Goal: Task Accomplishment & Management: Complete application form

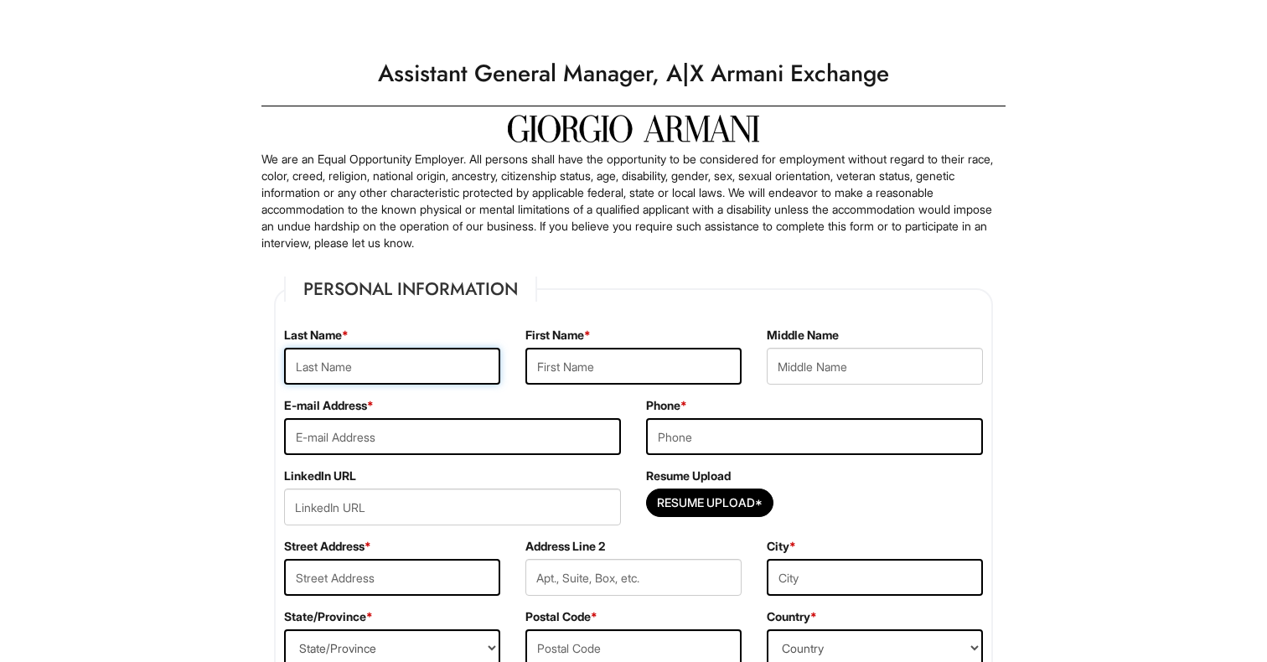
type input "C"
type input "[PERSON_NAME]"
type input "[PERSON_NAME][EMAIL_ADDRESS][PERSON_NAME][DOMAIN_NAME]"
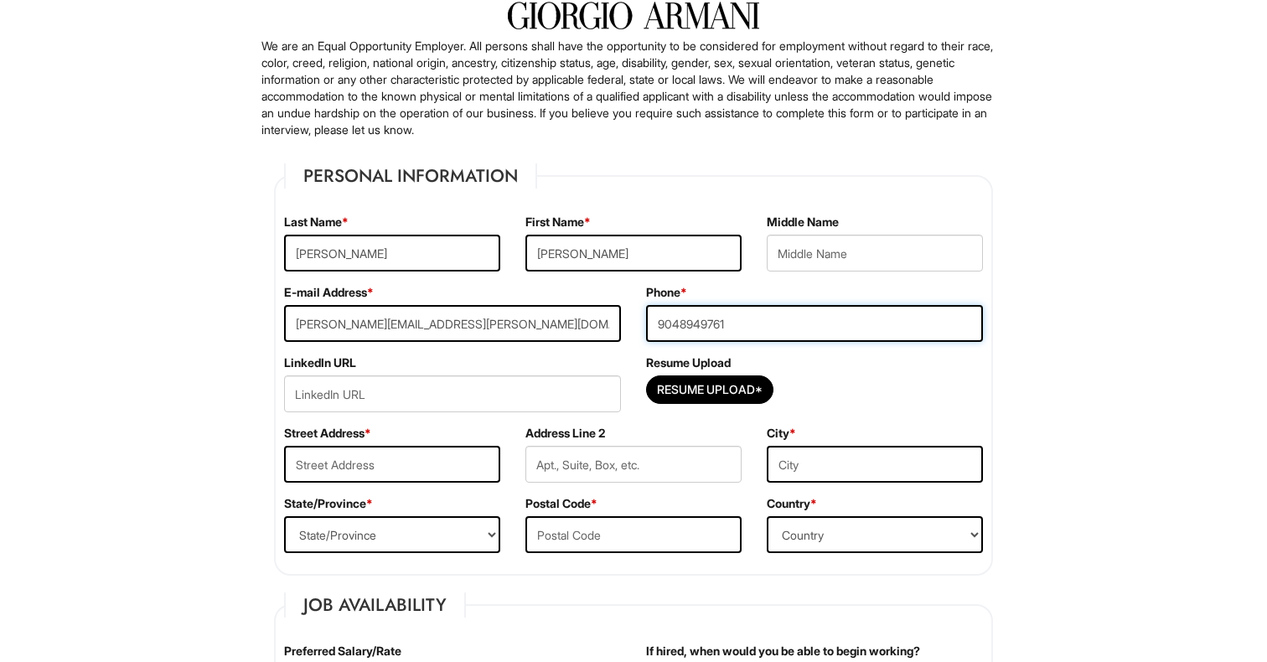
scroll to position [113, 0]
type input "9048949761"
type input "480 N Orange Ave"
type input "Orlando"
select select "FL"
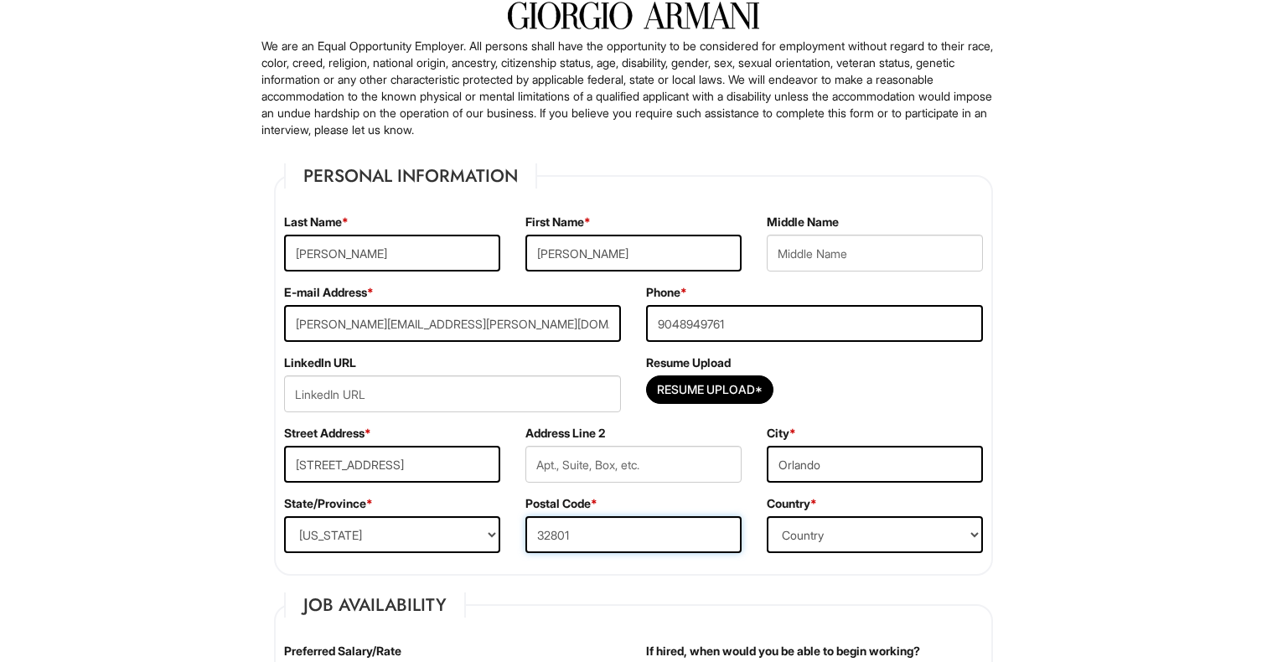
type input "32801"
select select "United States of America"
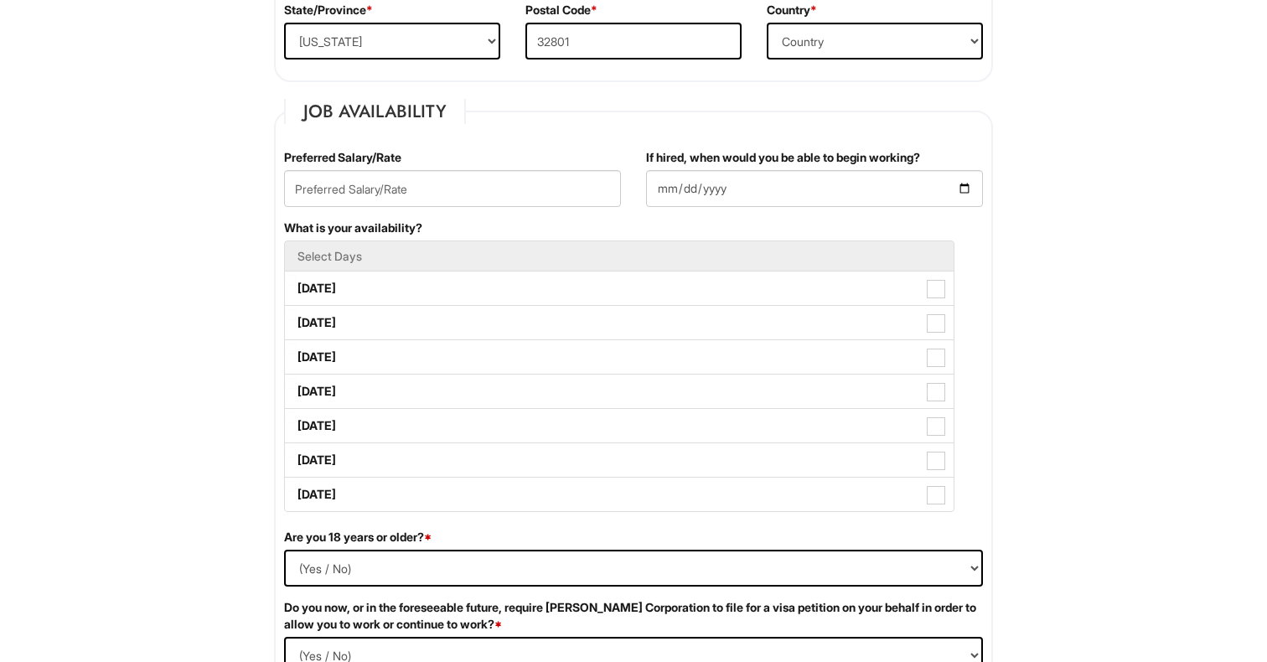
scroll to position [611, 0]
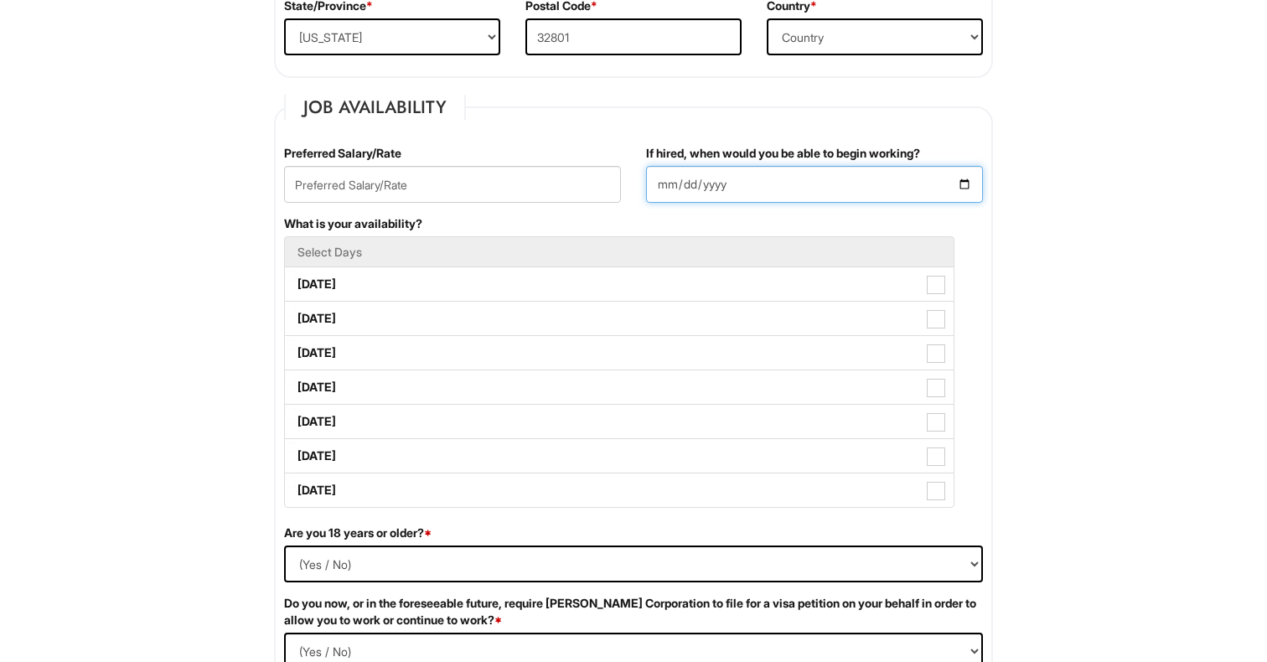
click at [668, 187] on input "If hired, when would you be able to begin working?" at bounding box center [814, 184] width 337 height 37
type input "2025-08-25"
click at [839, 212] on div "If hired, when would you be able to begin working? 2025-08-25" at bounding box center [814, 180] width 362 height 70
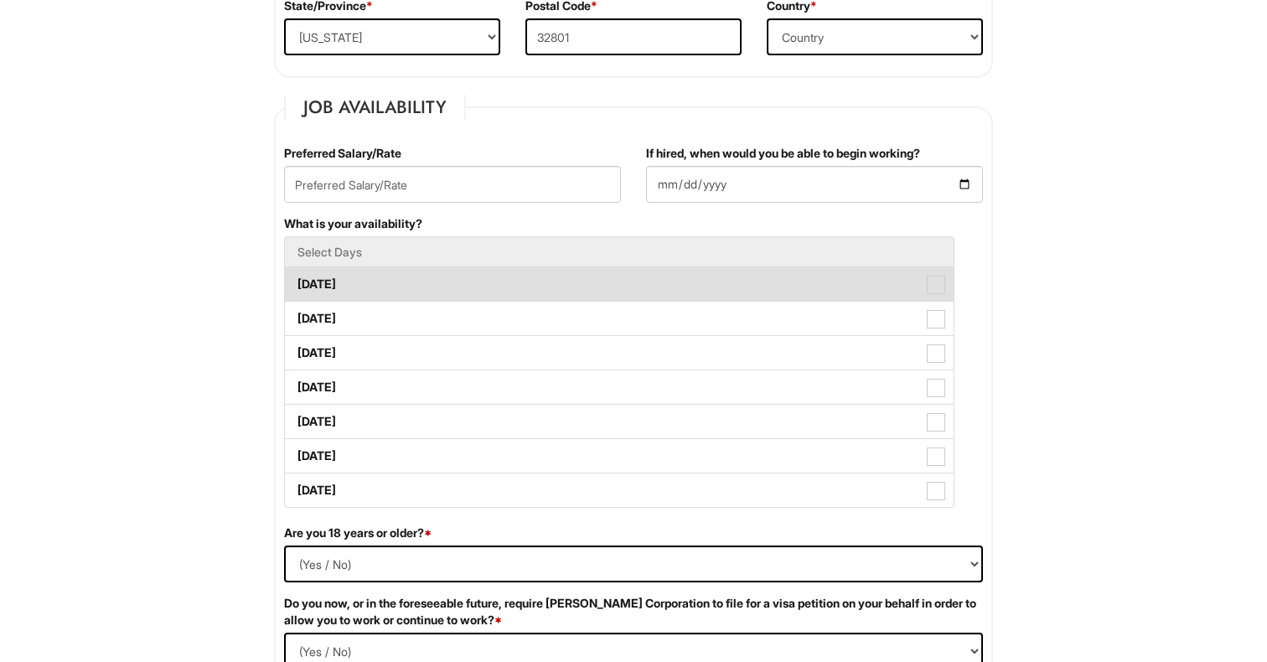
click at [935, 287] on span at bounding box center [936, 285] width 18 height 18
click at [296, 281] on Available_Monday "Monday" at bounding box center [290, 276] width 11 height 11
checkbox Available_Monday "true"
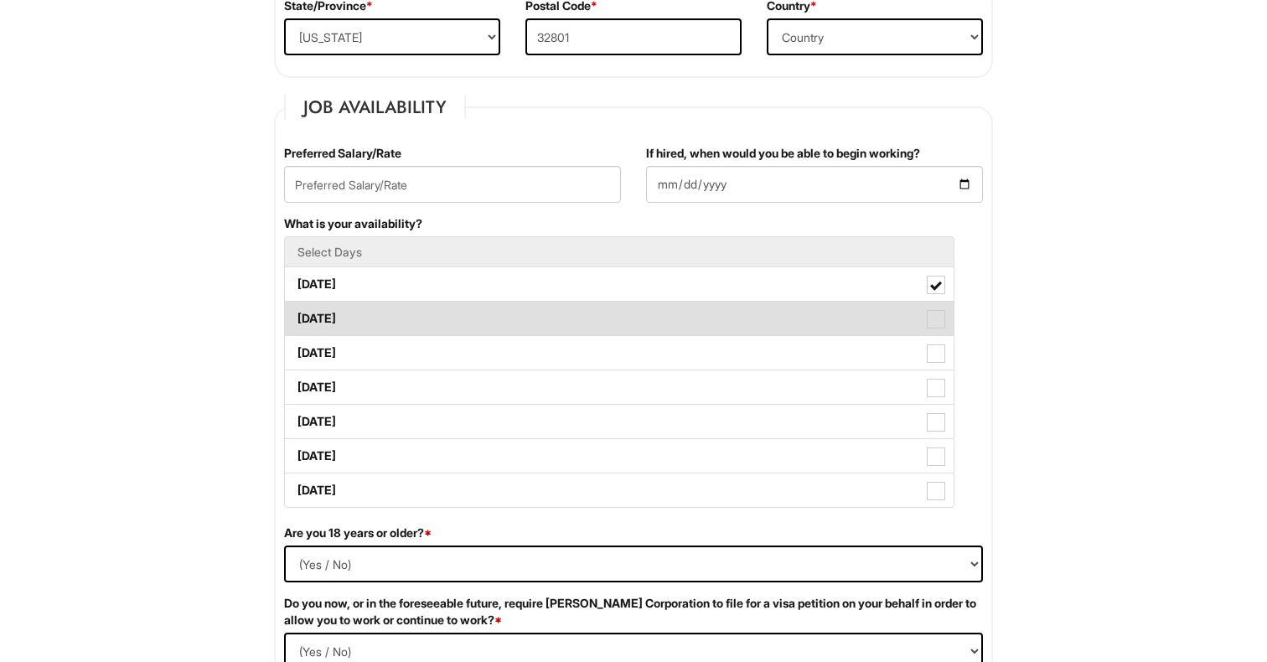
click at [939, 312] on span at bounding box center [936, 319] width 18 height 18
click at [296, 312] on Available_Tuesday "Tuesday" at bounding box center [290, 310] width 11 height 11
checkbox Available_Tuesday "true"
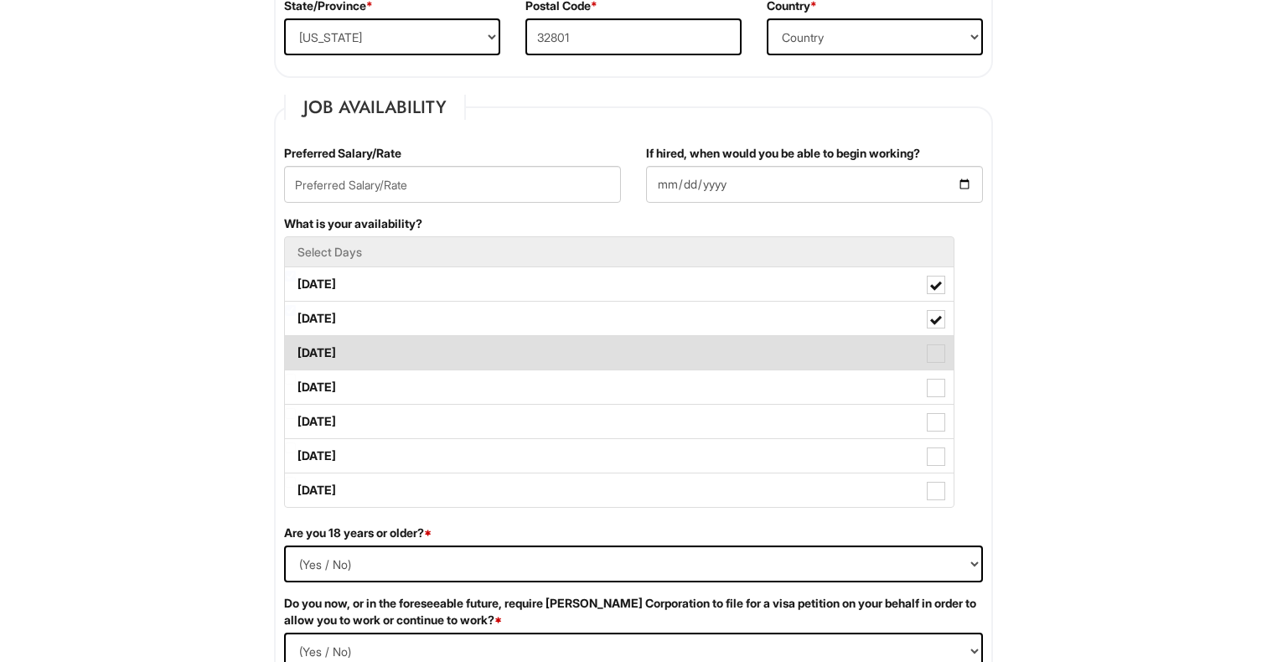
click at [937, 353] on span at bounding box center [936, 353] width 18 height 18
click at [296, 350] on Available_Wednesday "Wednesday" at bounding box center [290, 344] width 11 height 11
checkbox Available_Wednesday "true"
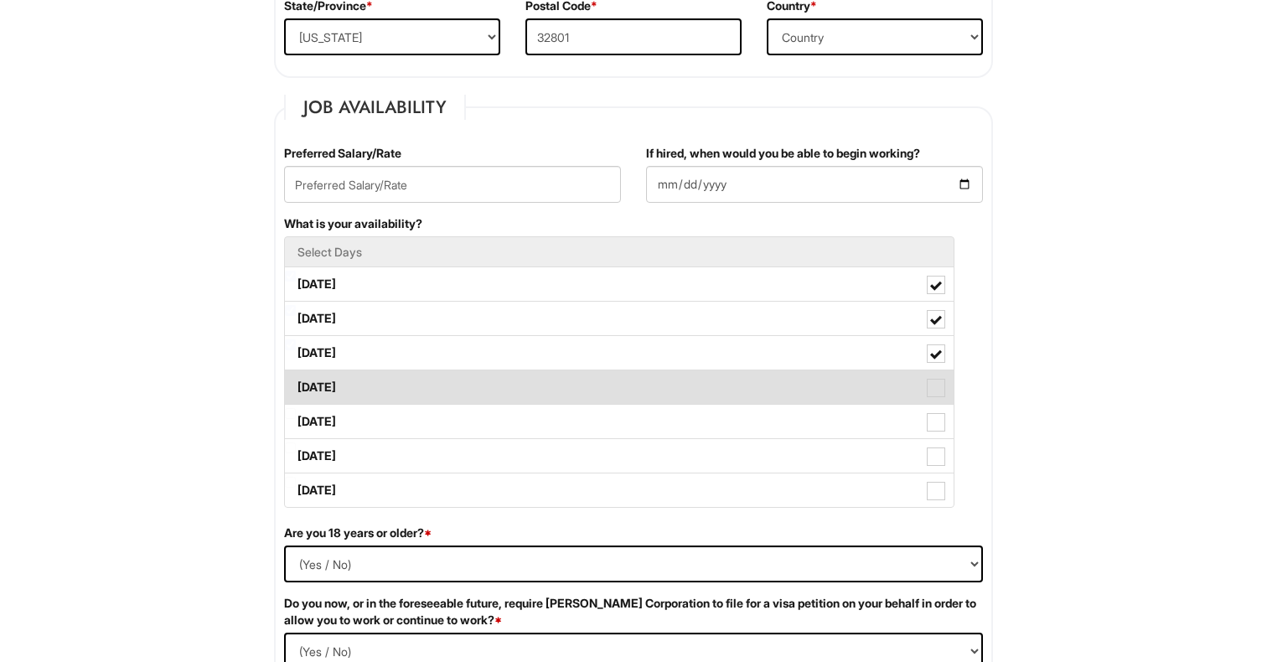
click at [937, 391] on span at bounding box center [936, 388] width 18 height 18
click at [296, 385] on Available_Thursday "Thursday" at bounding box center [290, 379] width 11 height 11
checkbox Available_Thursday "true"
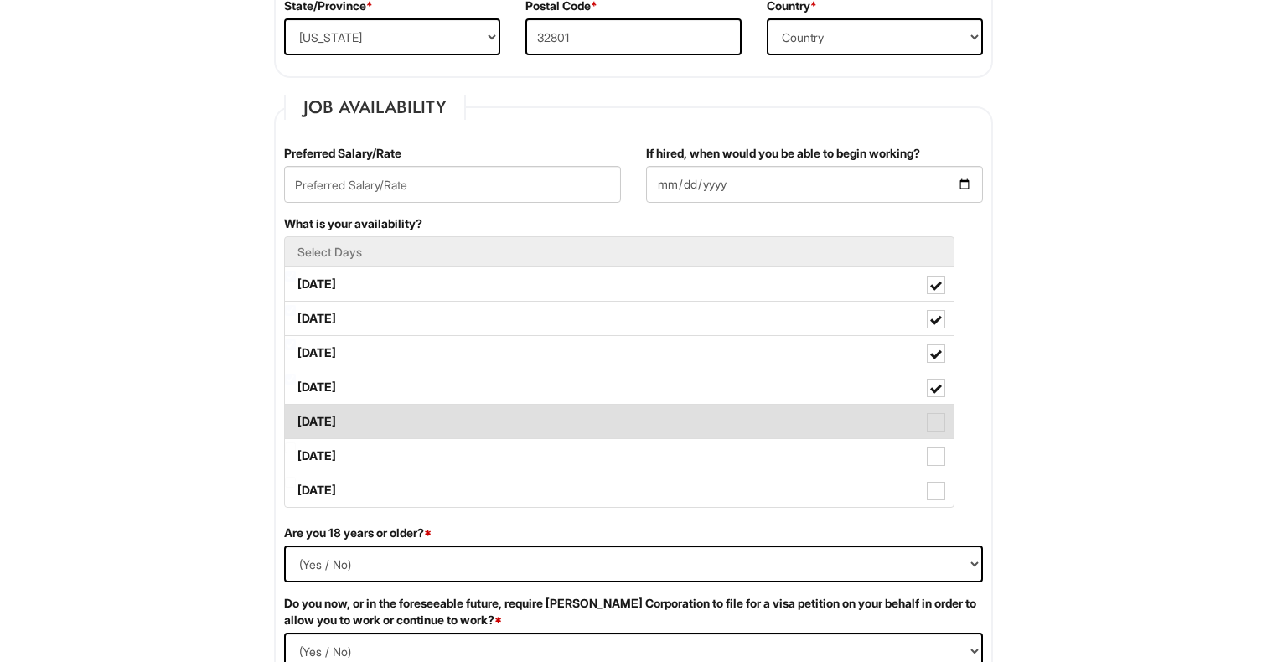
click at [936, 421] on span at bounding box center [936, 422] width 18 height 18
click at [296, 419] on Available_Friday "Friday" at bounding box center [290, 413] width 11 height 11
checkbox Available_Friday "true"
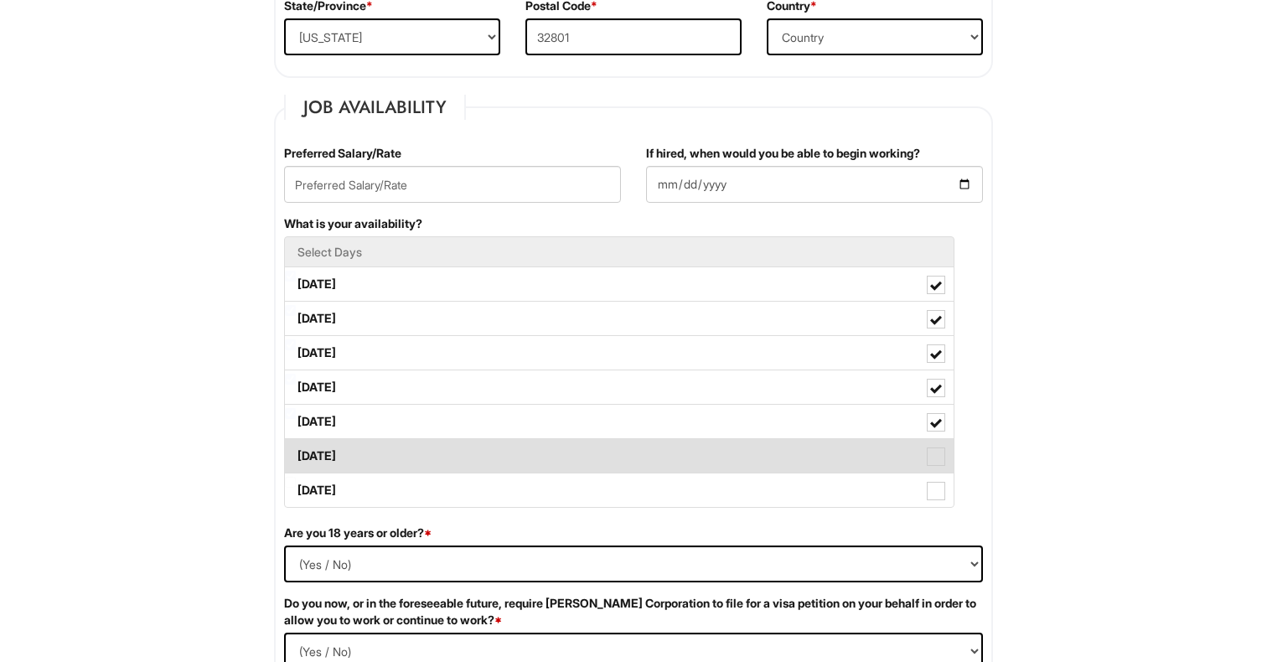
click at [933, 451] on span at bounding box center [936, 456] width 18 height 18
click at [296, 451] on Available_Saturday "Saturday" at bounding box center [290, 447] width 11 height 11
checkbox Available_Saturday "true"
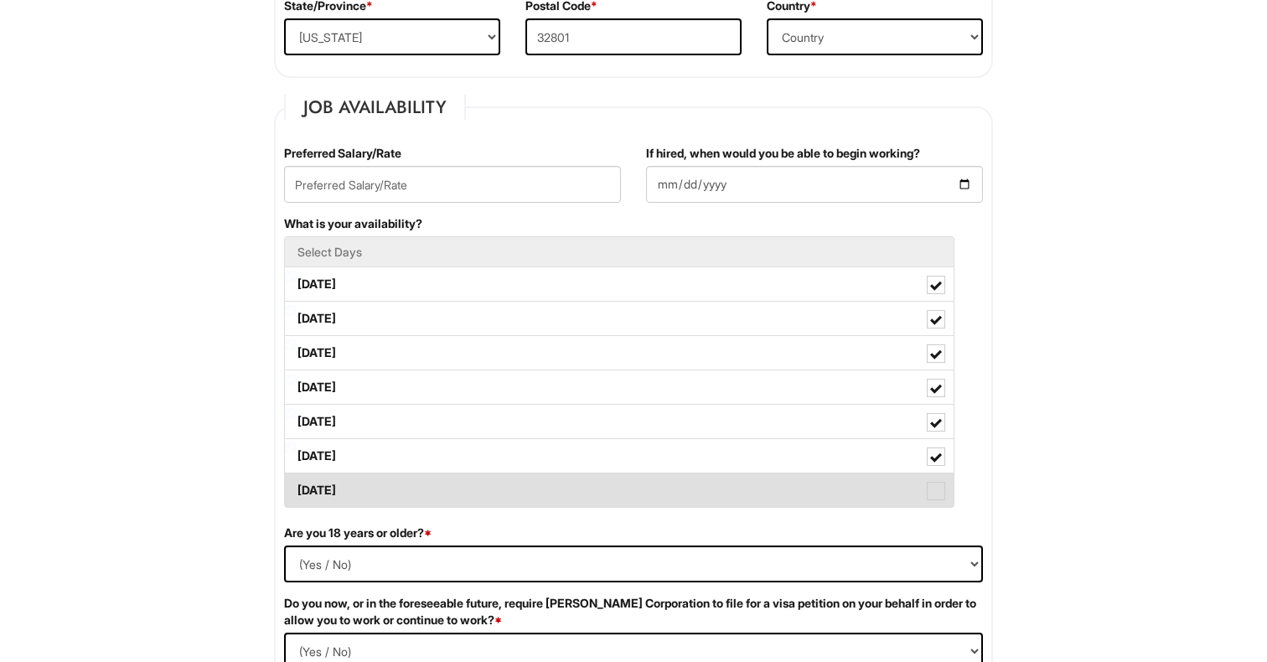
click at [935, 487] on span at bounding box center [936, 491] width 18 height 18
click at [296, 487] on Available_Sunday "Sunday" at bounding box center [290, 482] width 11 height 11
checkbox Available_Sunday "true"
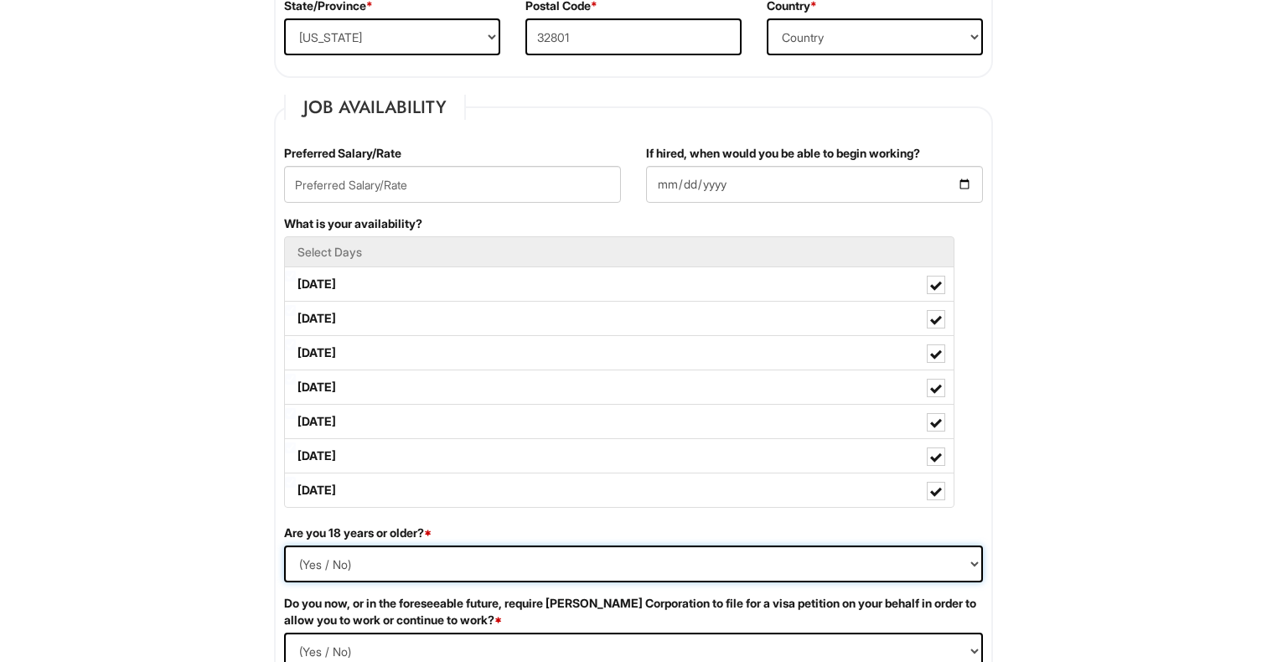
select select "Yes"
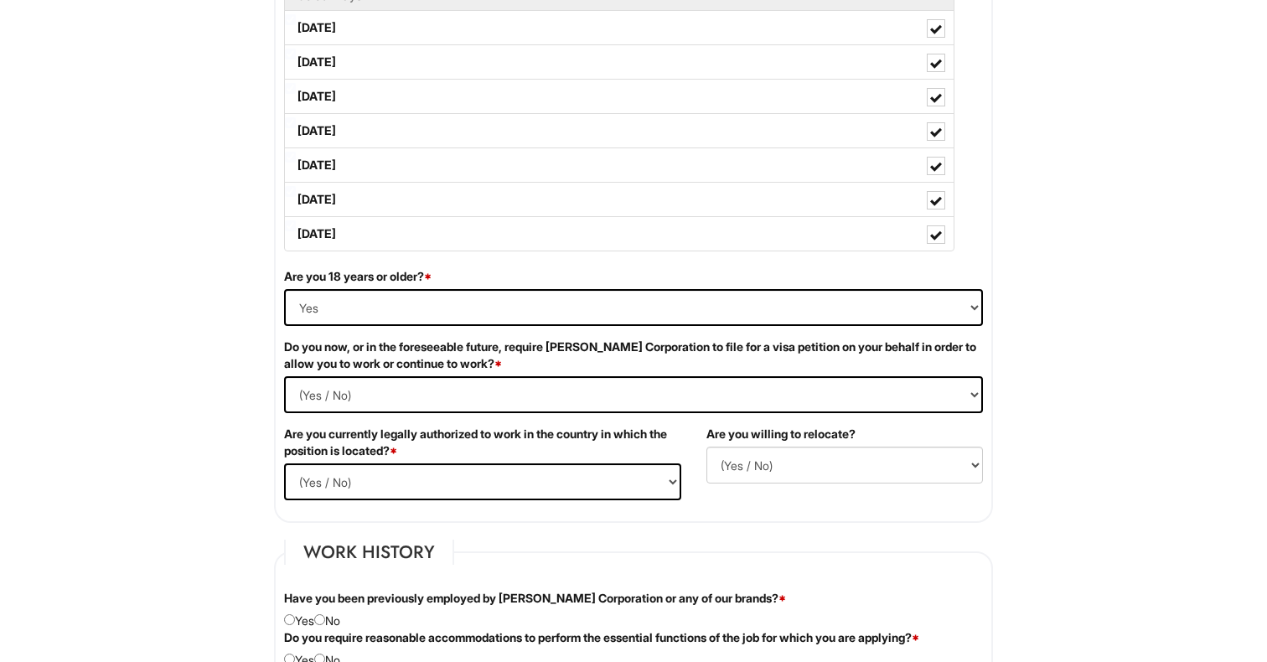
scroll to position [880, 0]
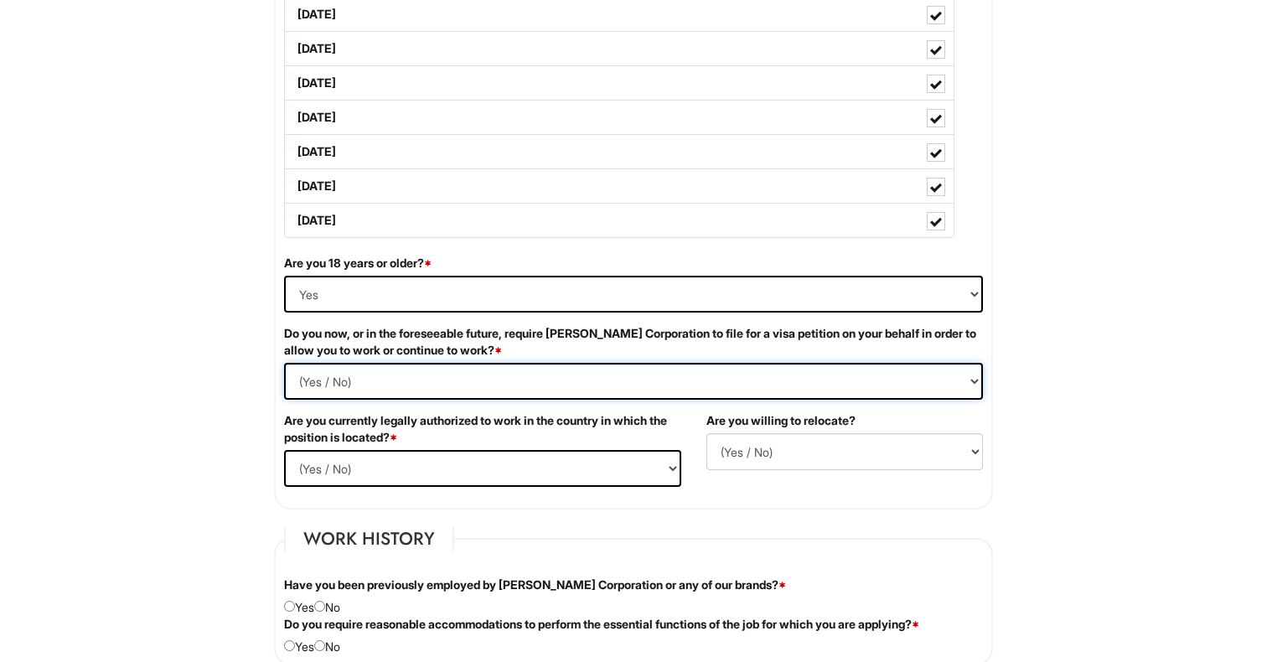
select Required "No"
select select "Yes"
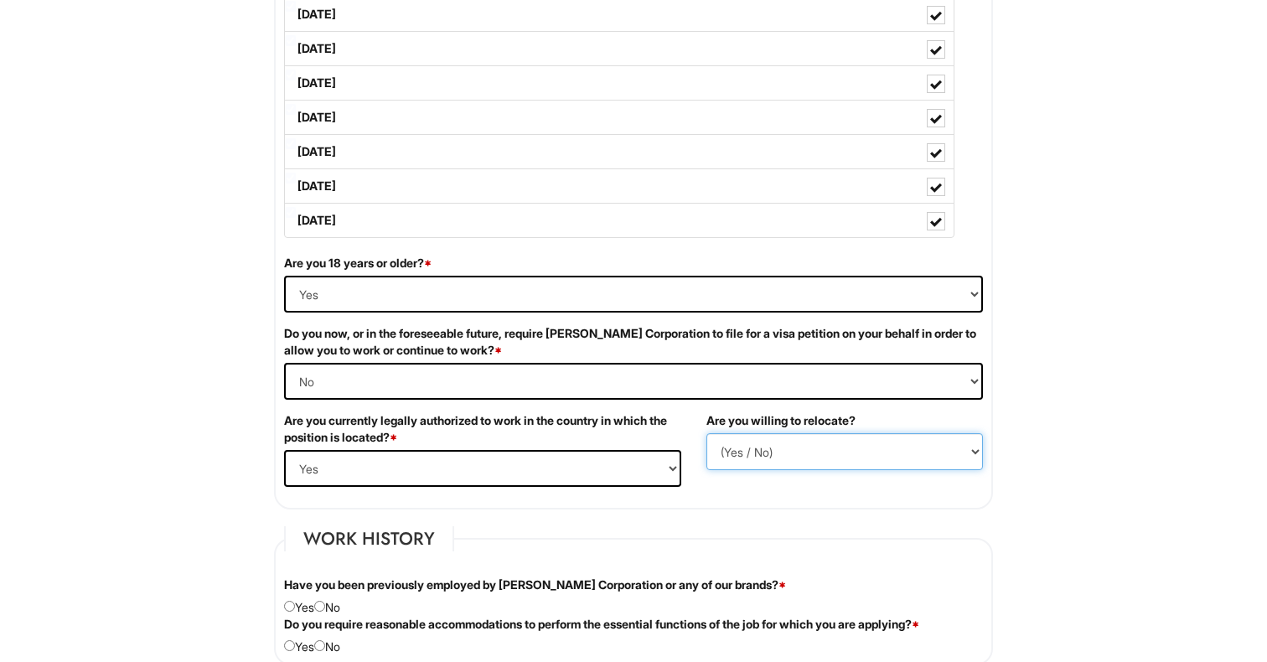
select select "Y"
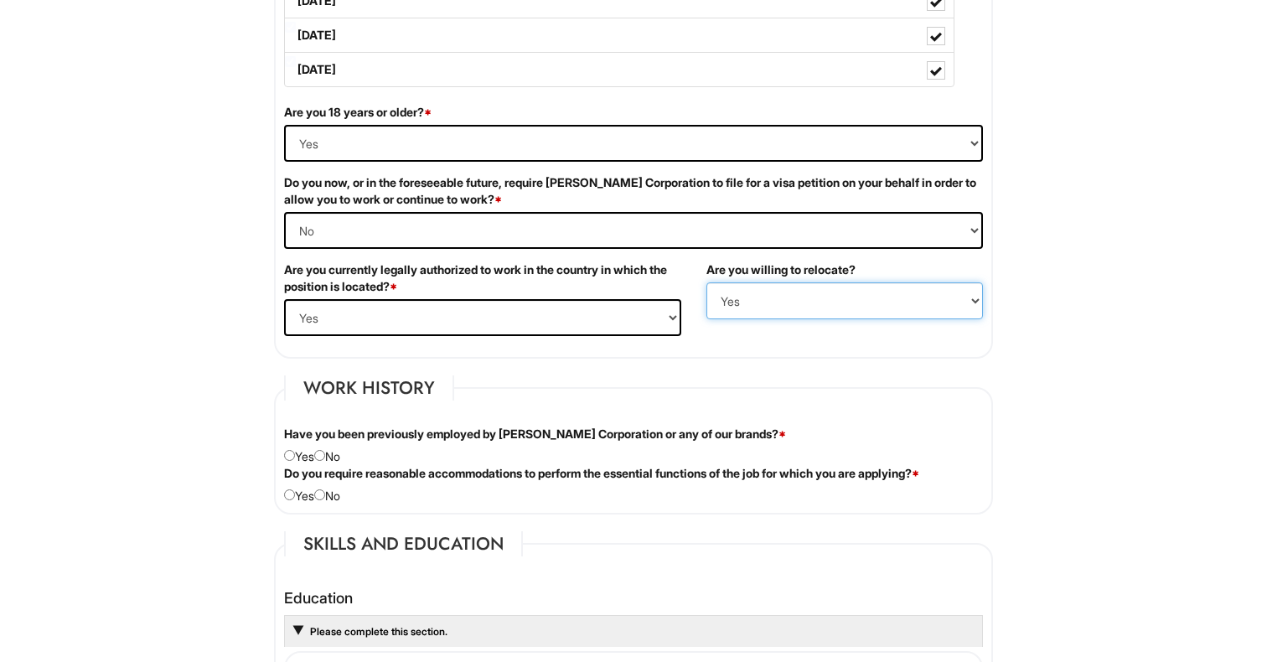
scroll to position [1036, 0]
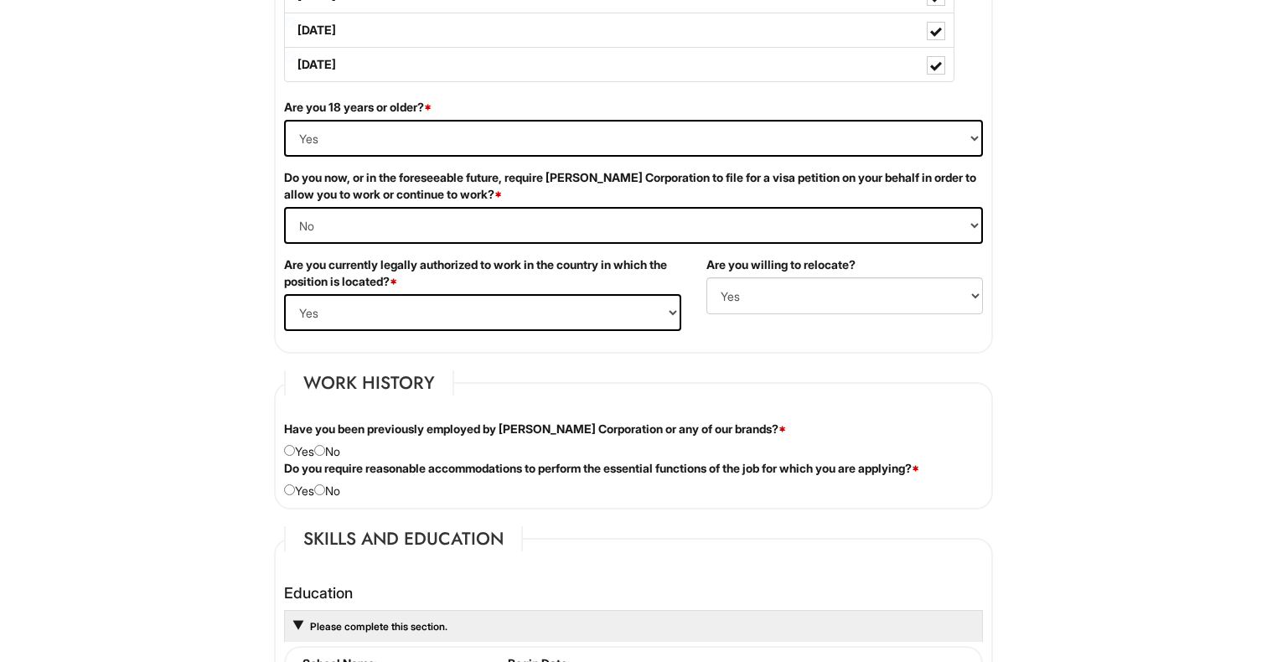
click at [324, 452] on input "radio" at bounding box center [319, 450] width 11 height 11
radio input "true"
click at [324, 488] on input "radio" at bounding box center [319, 489] width 11 height 11
radio input "true"
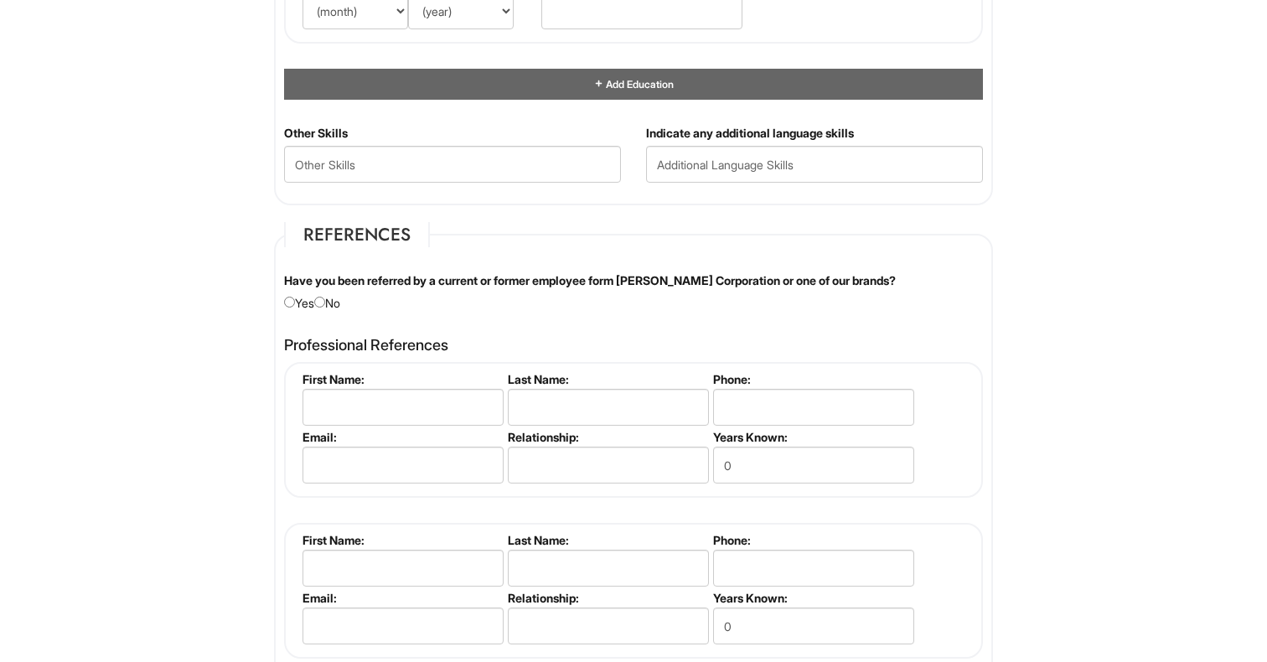
scroll to position [1772, 0]
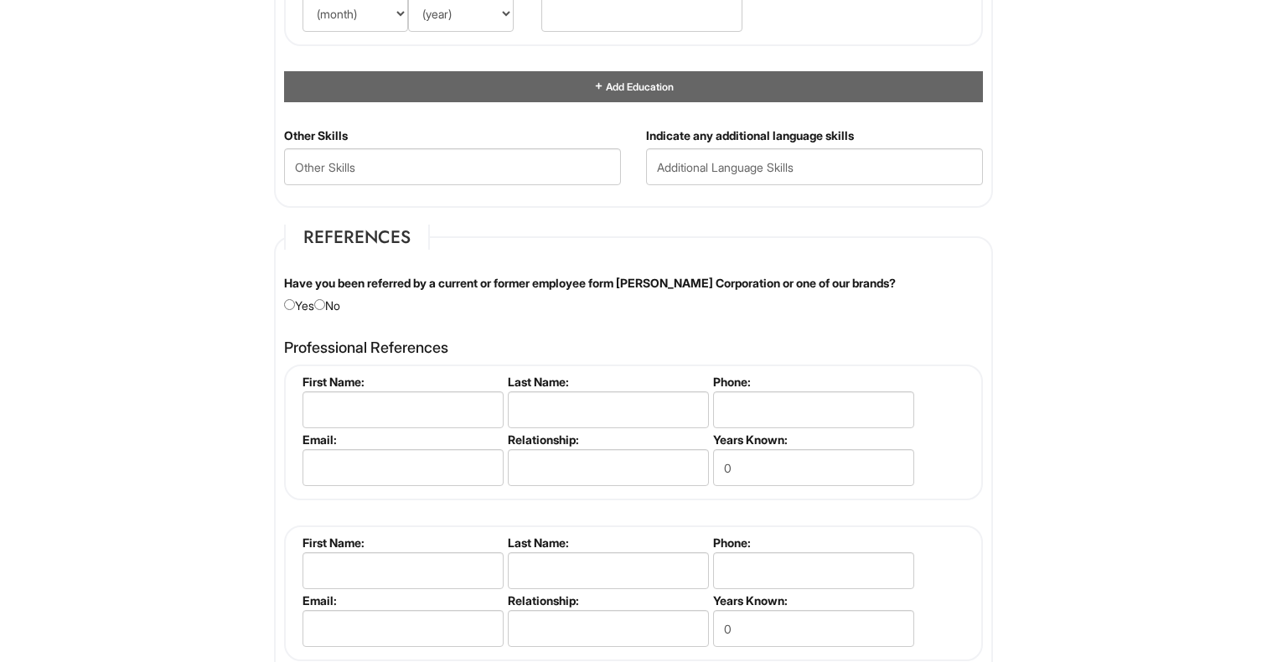
click at [325, 302] on input "radio" at bounding box center [319, 304] width 11 height 11
radio input "true"
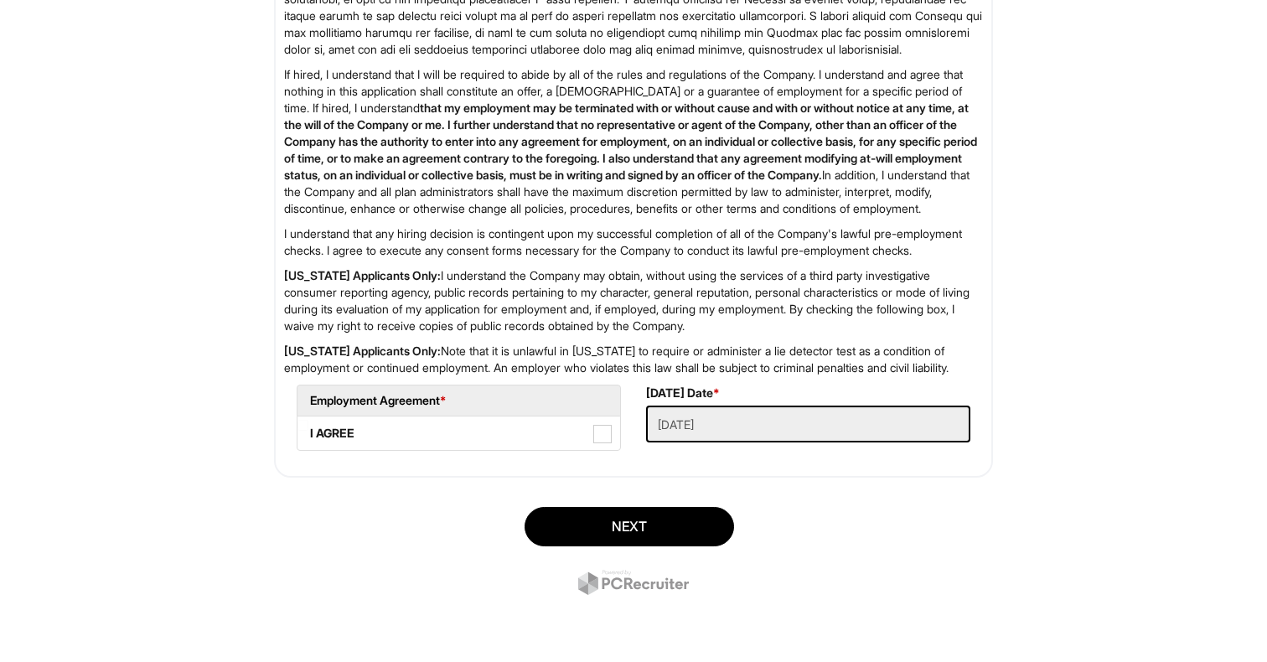
scroll to position [2671, 0]
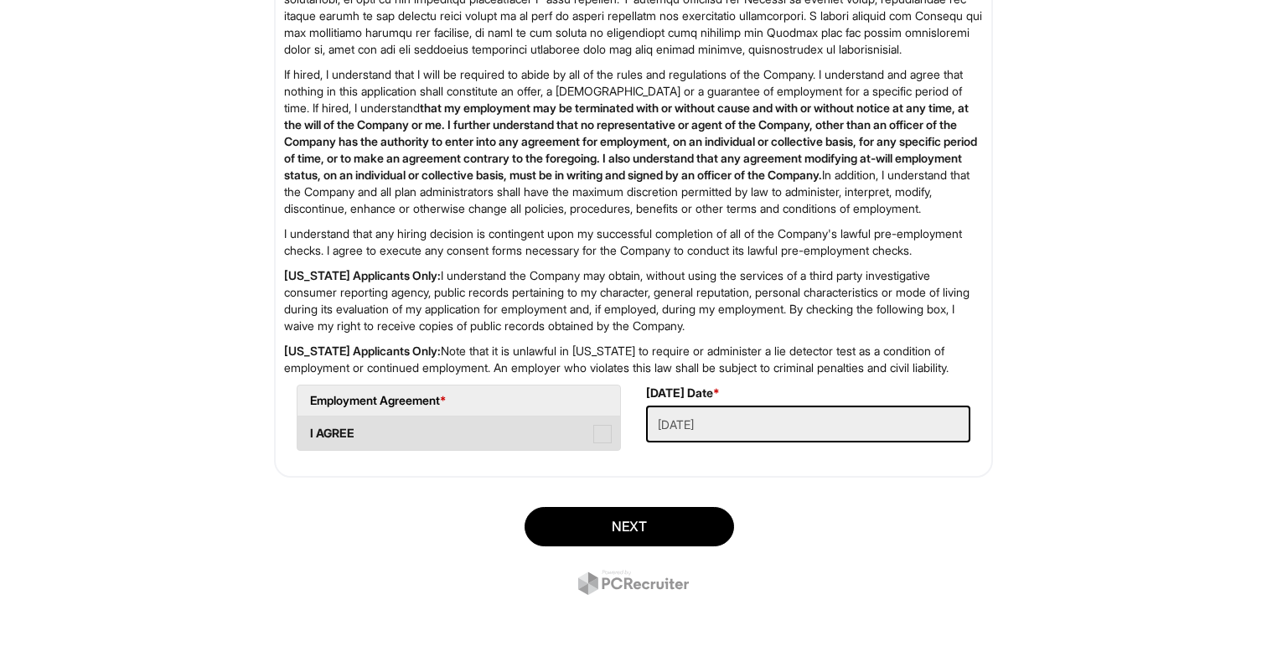
click at [599, 437] on span at bounding box center [602, 434] width 18 height 18
click at [308, 431] on AGREE "I AGREE" at bounding box center [302, 425] width 11 height 11
checkbox AGREE "true"
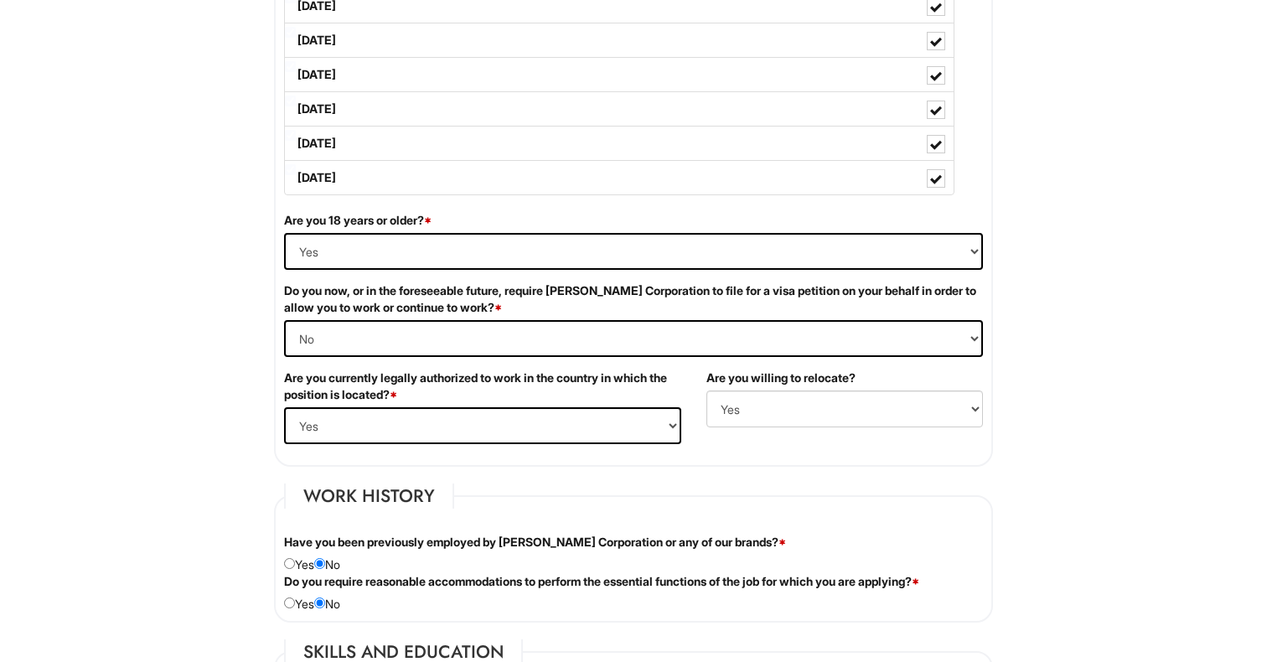
scroll to position [1129, 1]
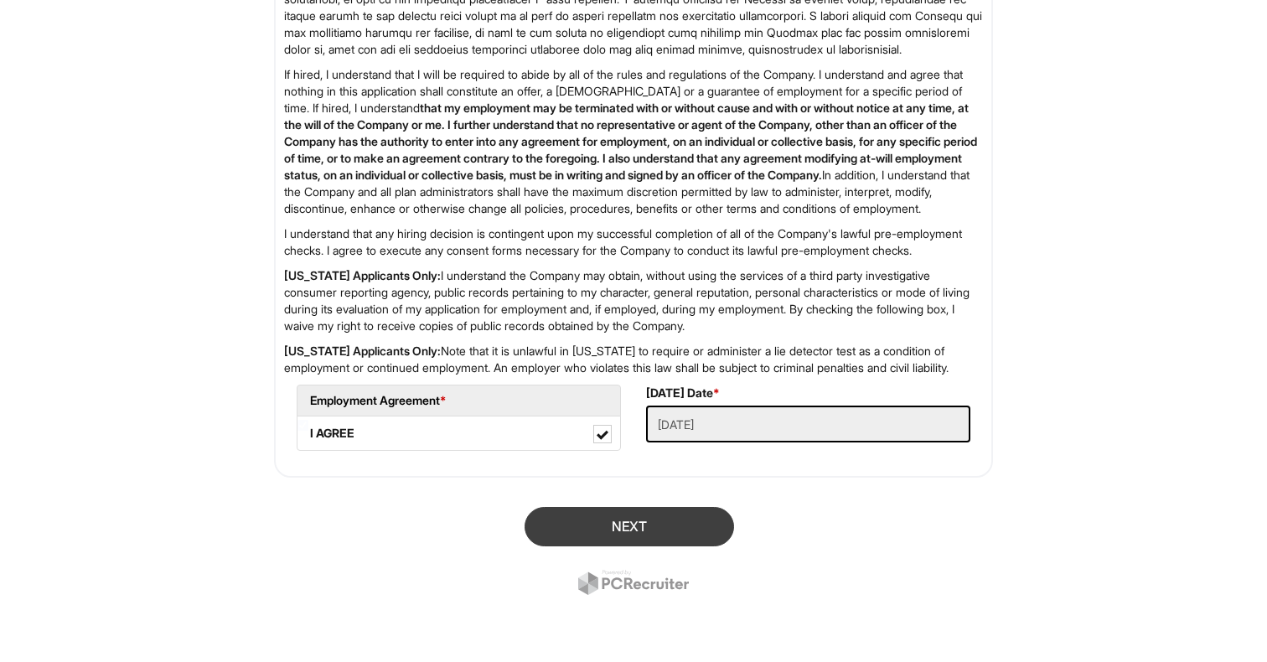
click at [673, 512] on button "Next" at bounding box center [628, 526] width 209 height 39
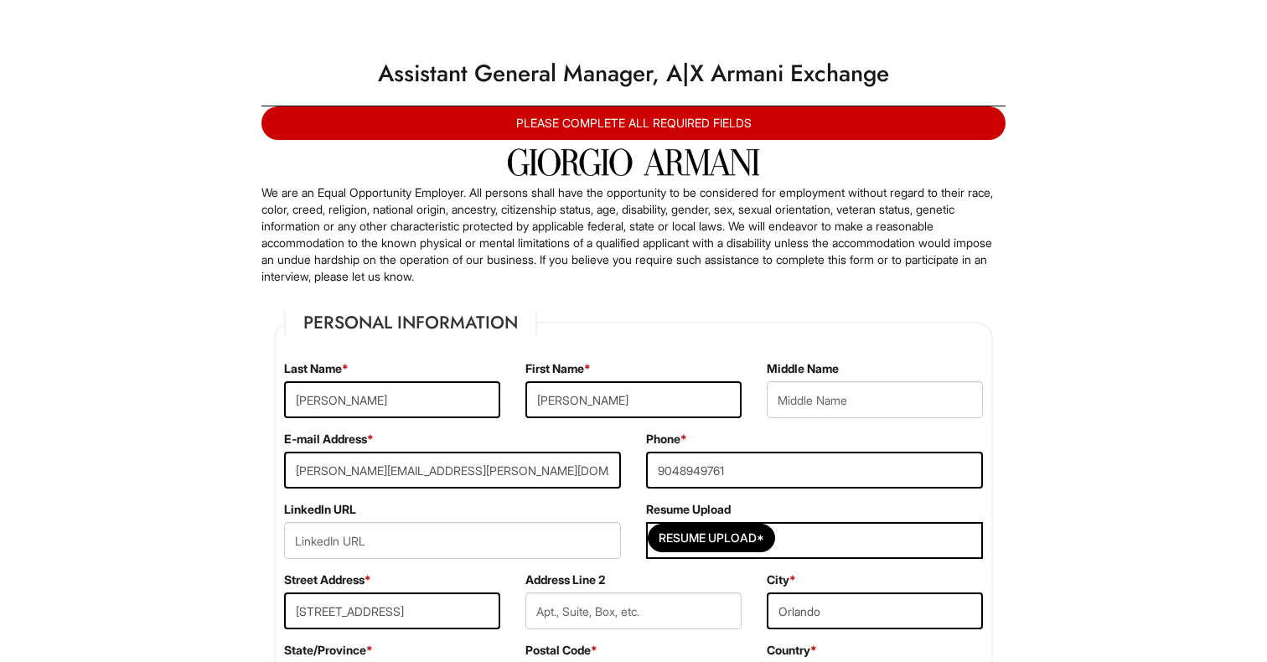
scroll to position [0, 0]
click at [828, 547] on div "Resume Upload*" at bounding box center [814, 540] width 337 height 37
click at [723, 531] on input "Resume Upload*" at bounding box center [711, 537] width 126 height 27
type input "C:\fakepath\CRS.Resume.pdf"
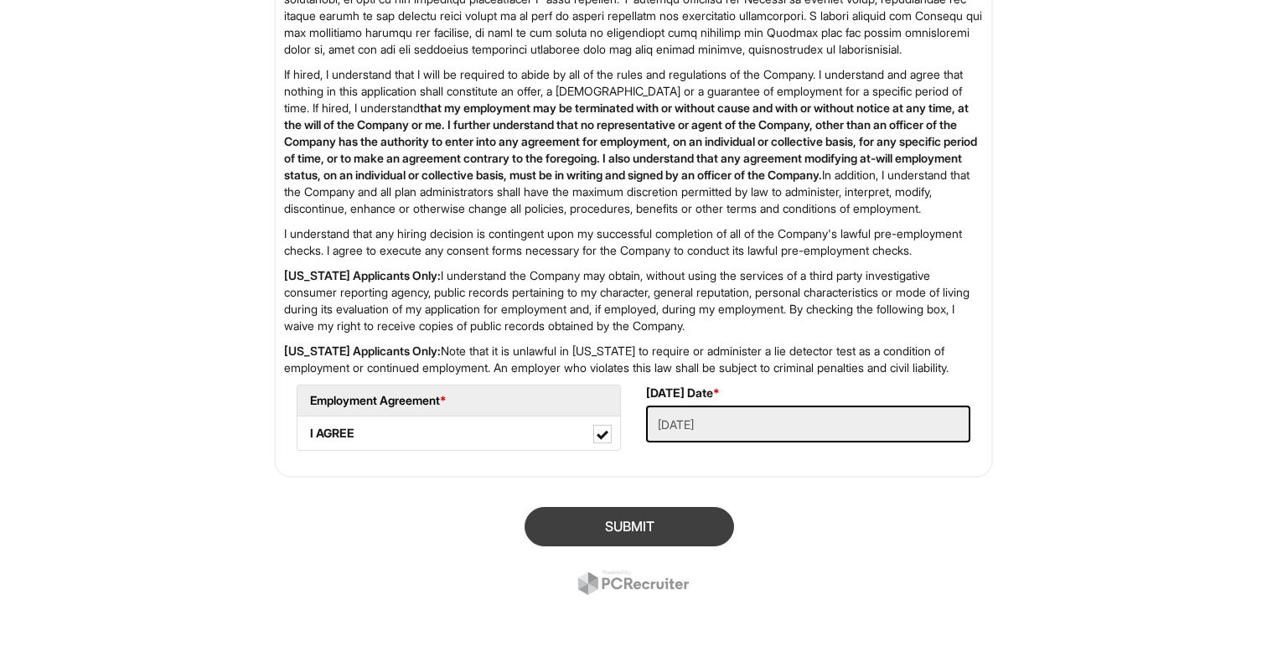
scroll to position [2704, 0]
click at [650, 518] on button "SUBMIT" at bounding box center [628, 526] width 209 height 39
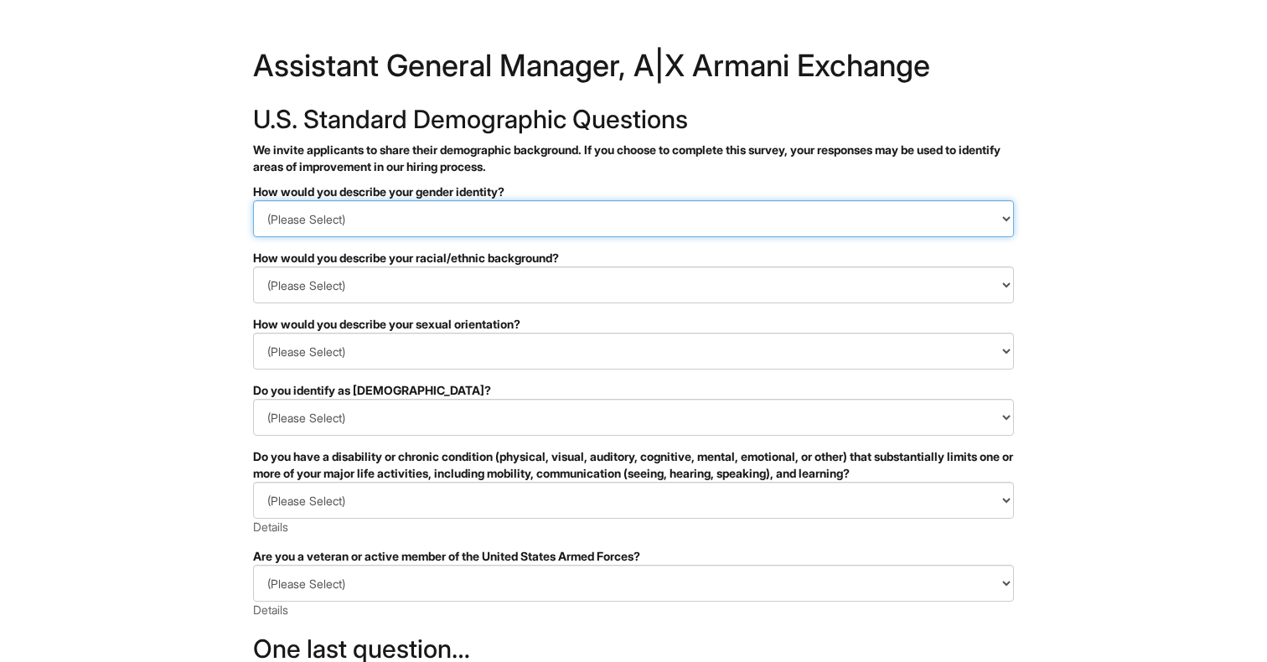
select select "Man"
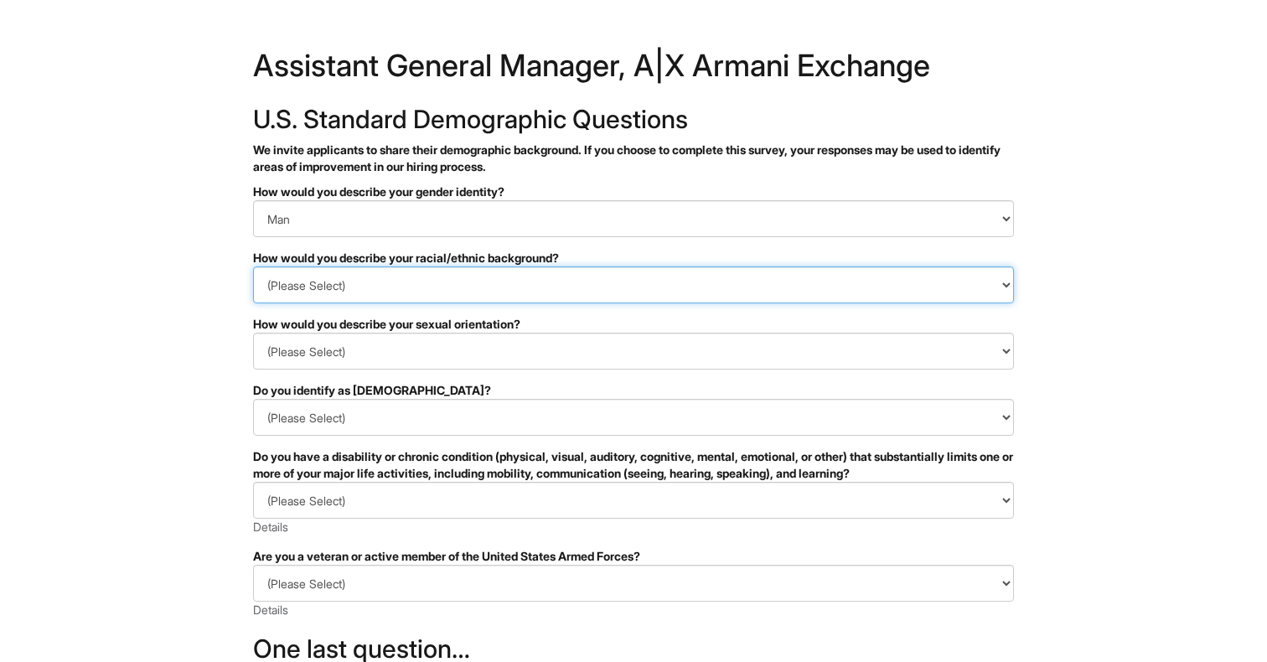
select select "Black or of [DEMOGRAPHIC_DATA] descent"
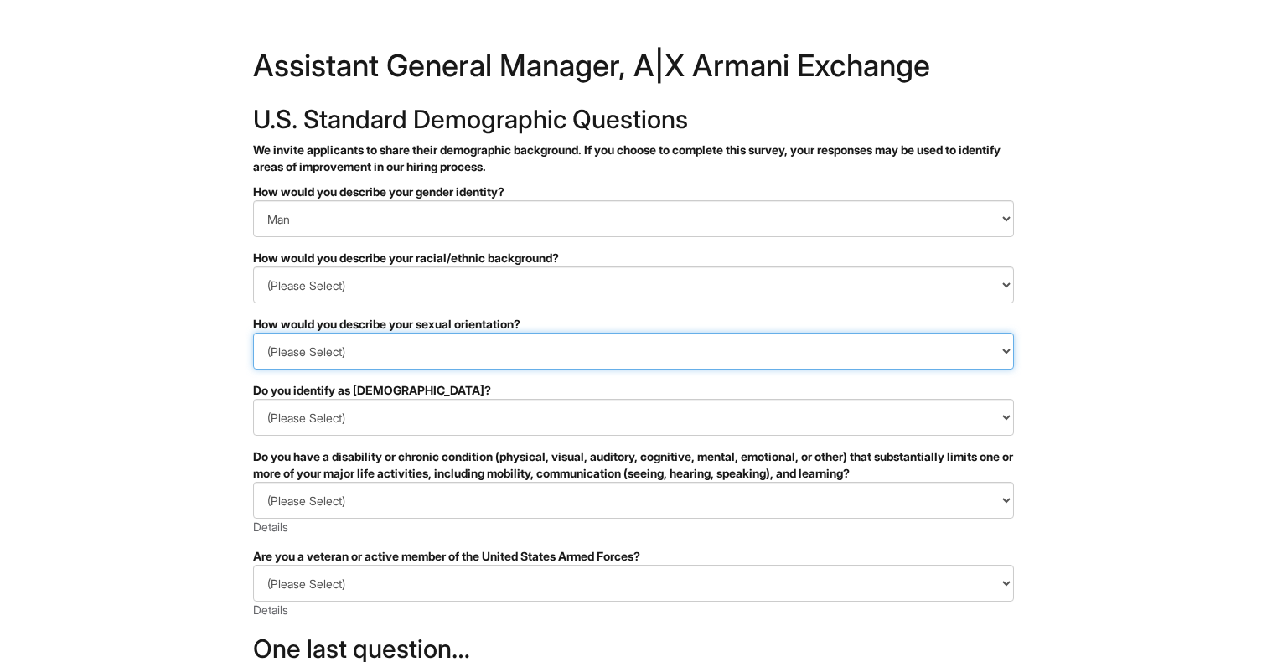
select select "[DEMOGRAPHIC_DATA]"
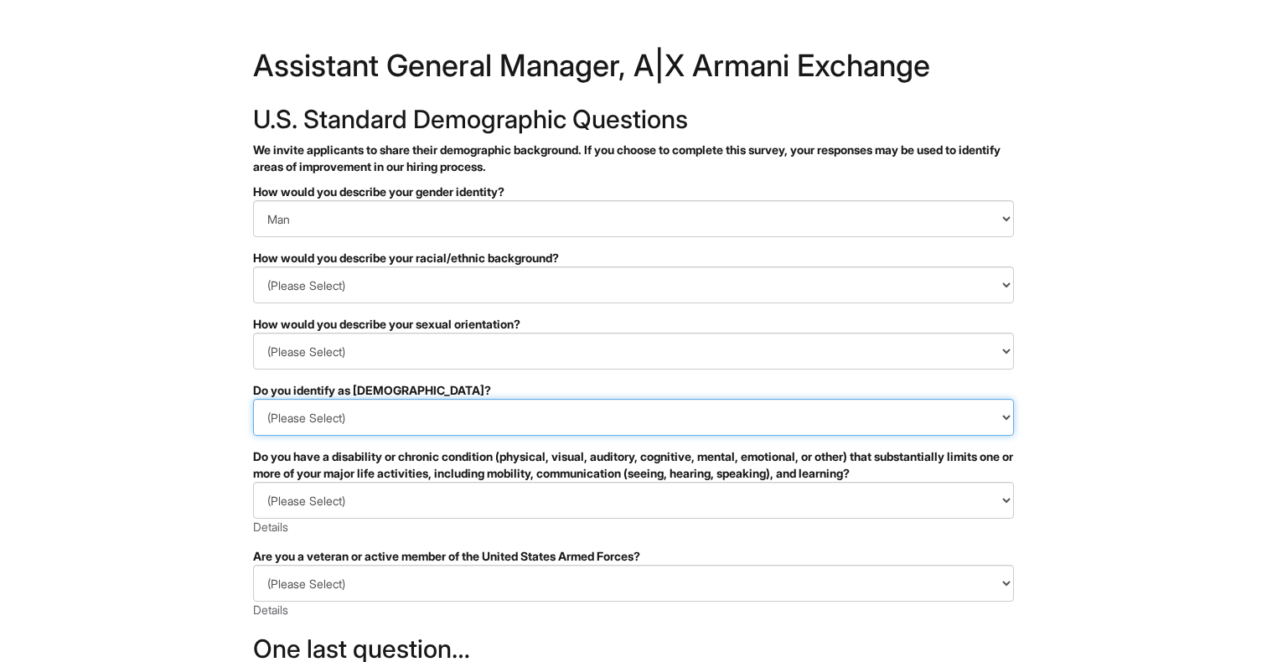
select select "No"
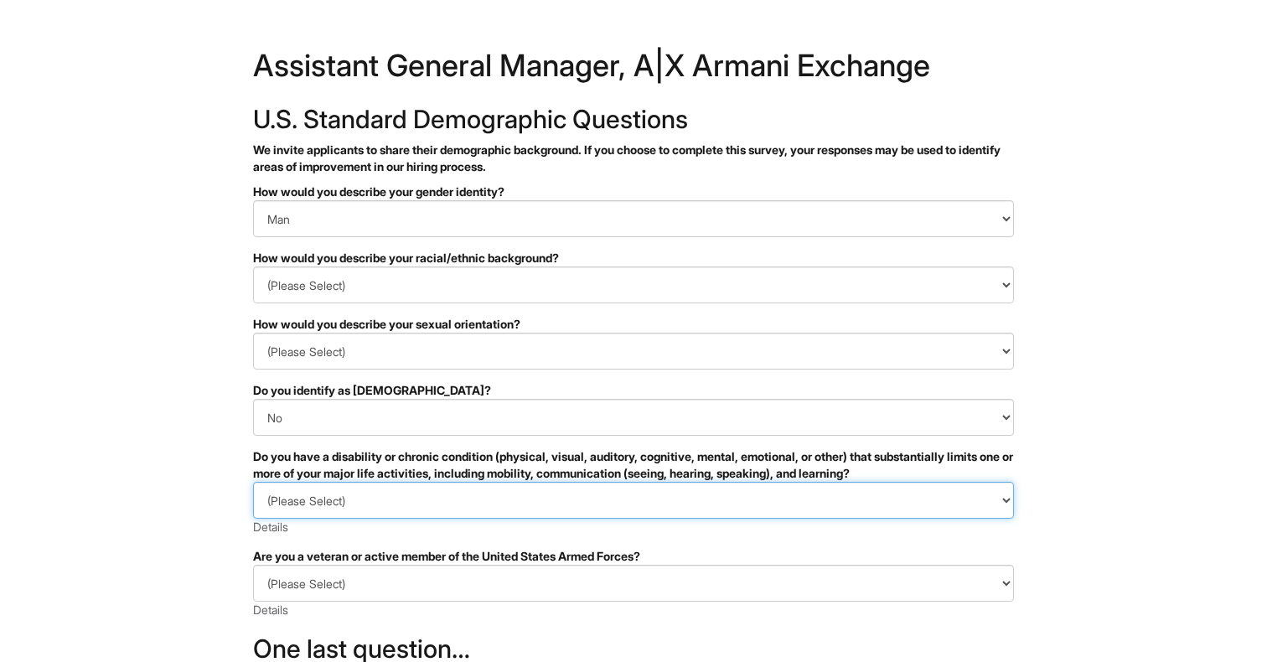
select select "NO, I DON'T HAVE A DISABILITY"
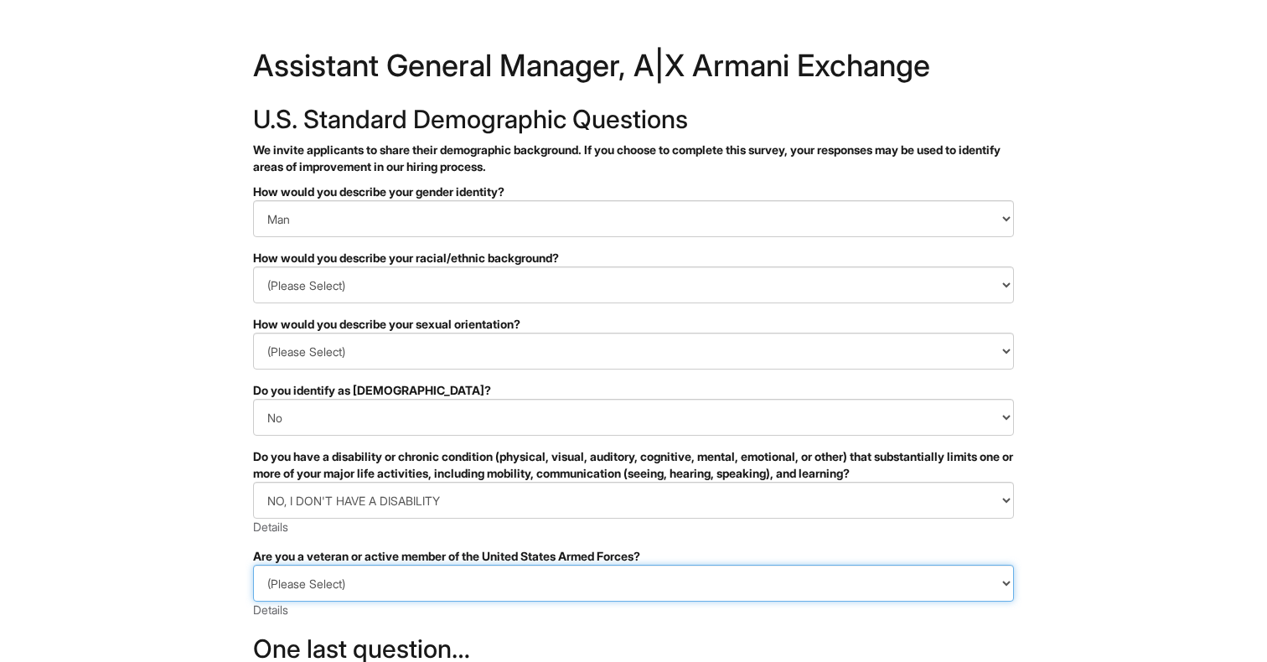
select select "I AM NOT A PROTECTED VETERAN"
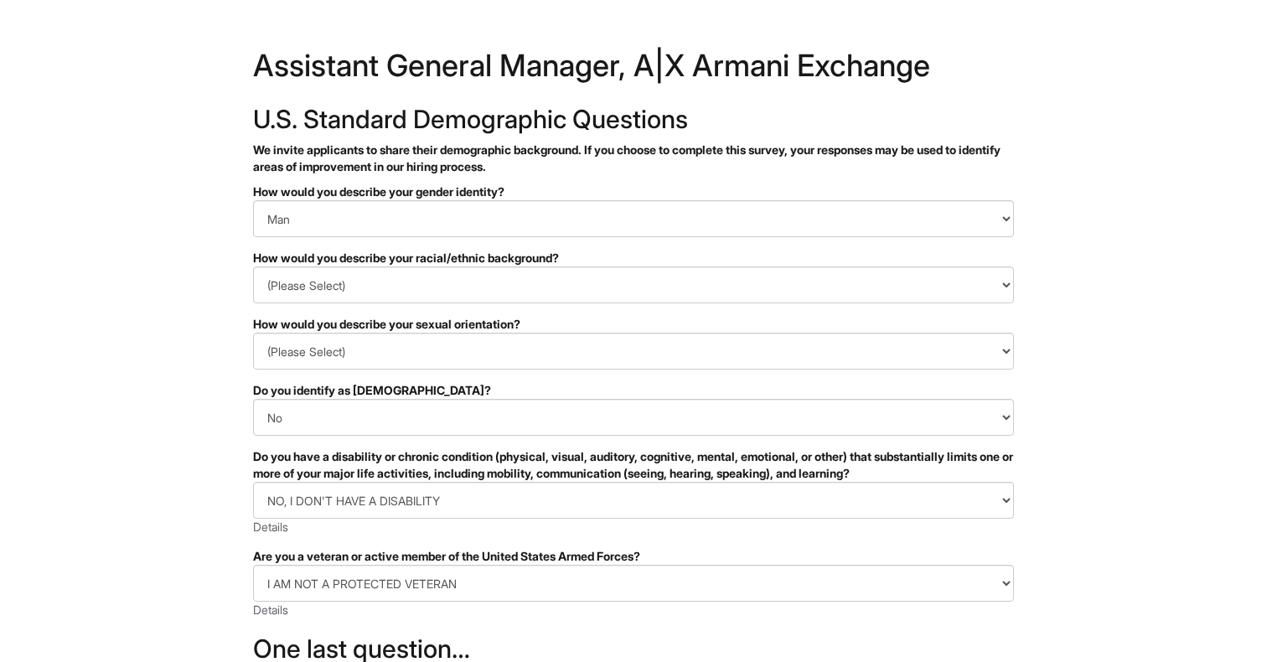
click at [227, 561] on html "&nbsp; ✔ 2 3 Assistant General Manager, A|X Armani Exchange U.S. Standard Demog…" at bounding box center [633, 471] width 1267 height 943
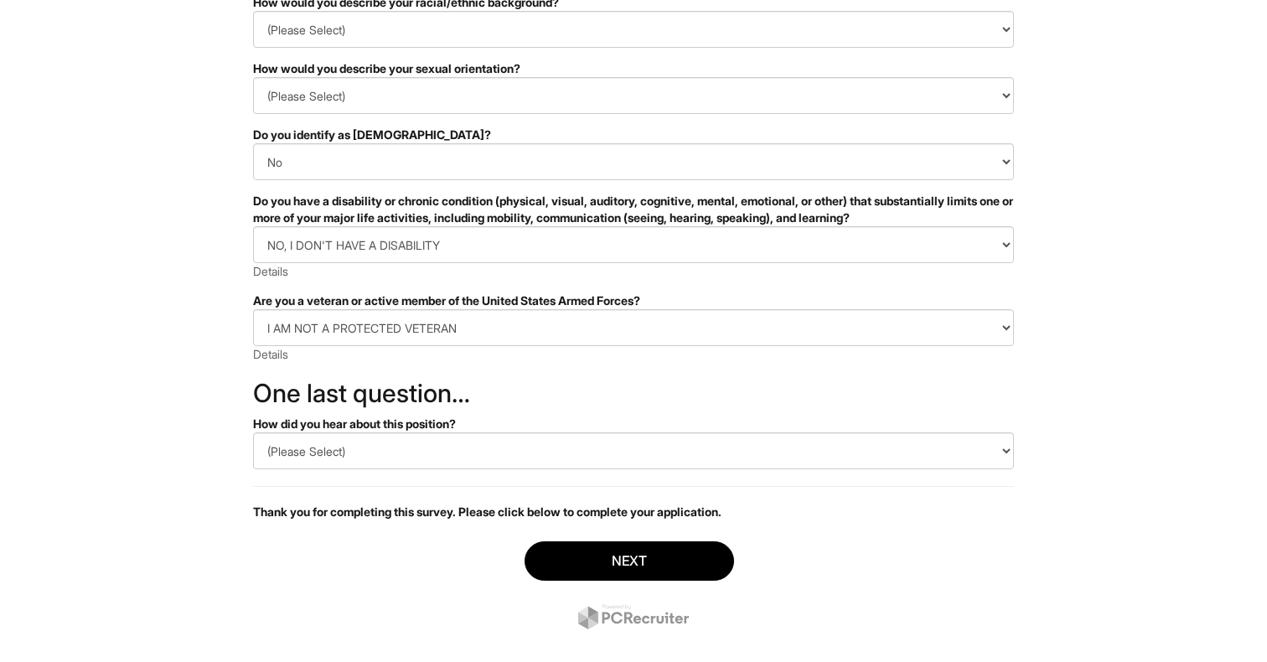
scroll to position [258, 0]
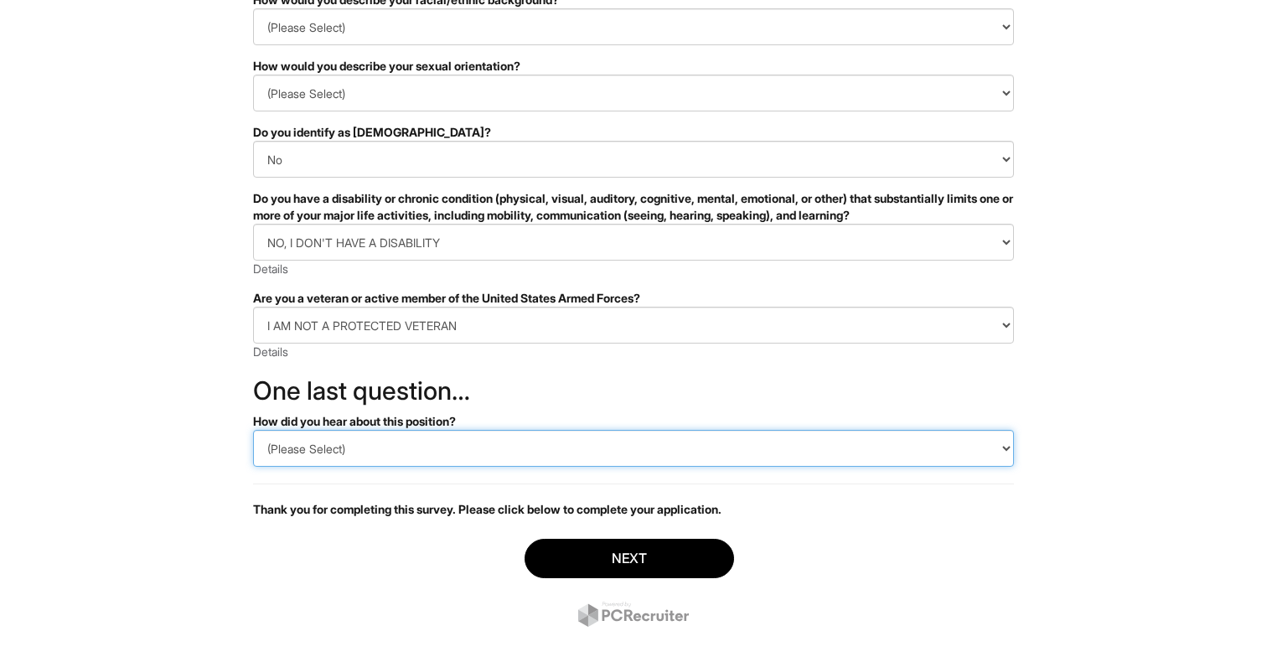
select select "LinkedIn"
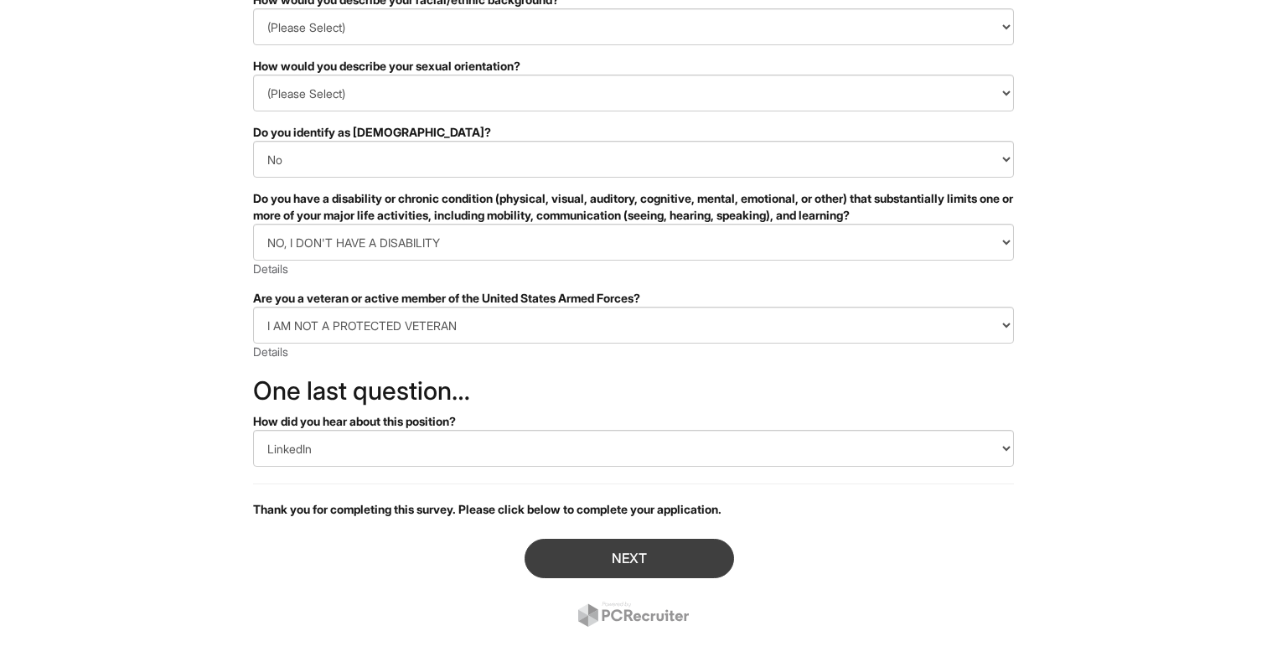
click at [578, 558] on button "Next" at bounding box center [628, 558] width 209 height 39
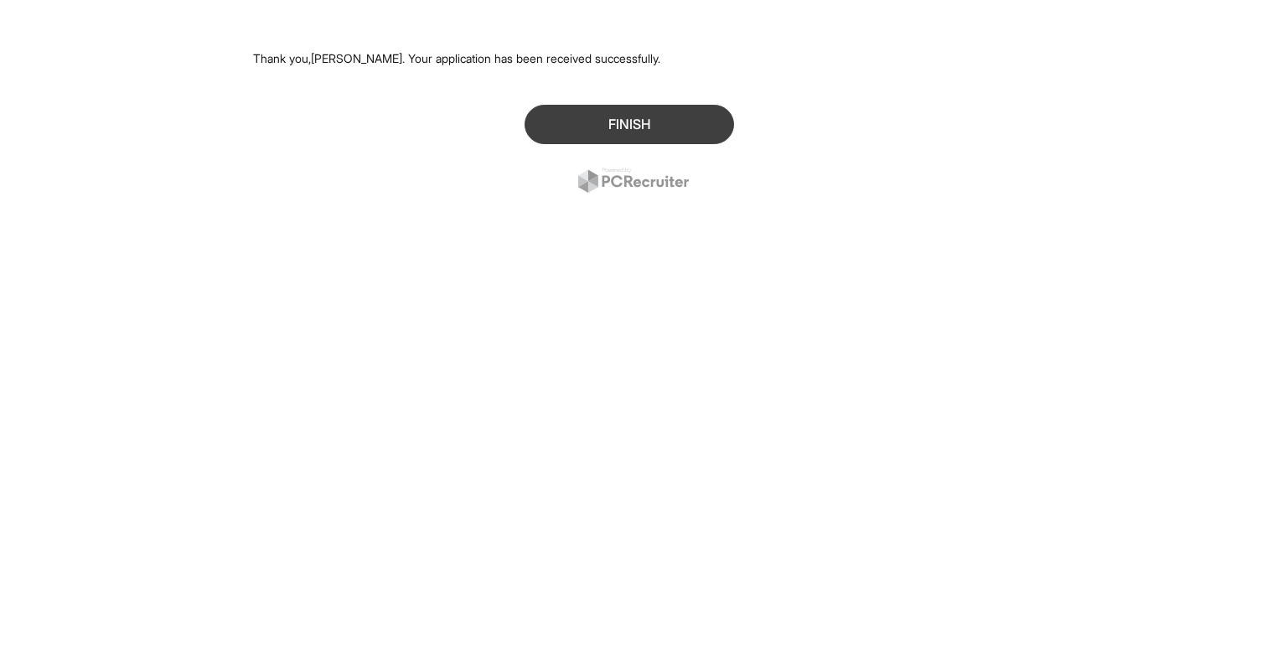
click at [627, 114] on button "Finish" at bounding box center [628, 124] width 209 height 39
